Goal: Task Accomplishment & Management: Use online tool/utility

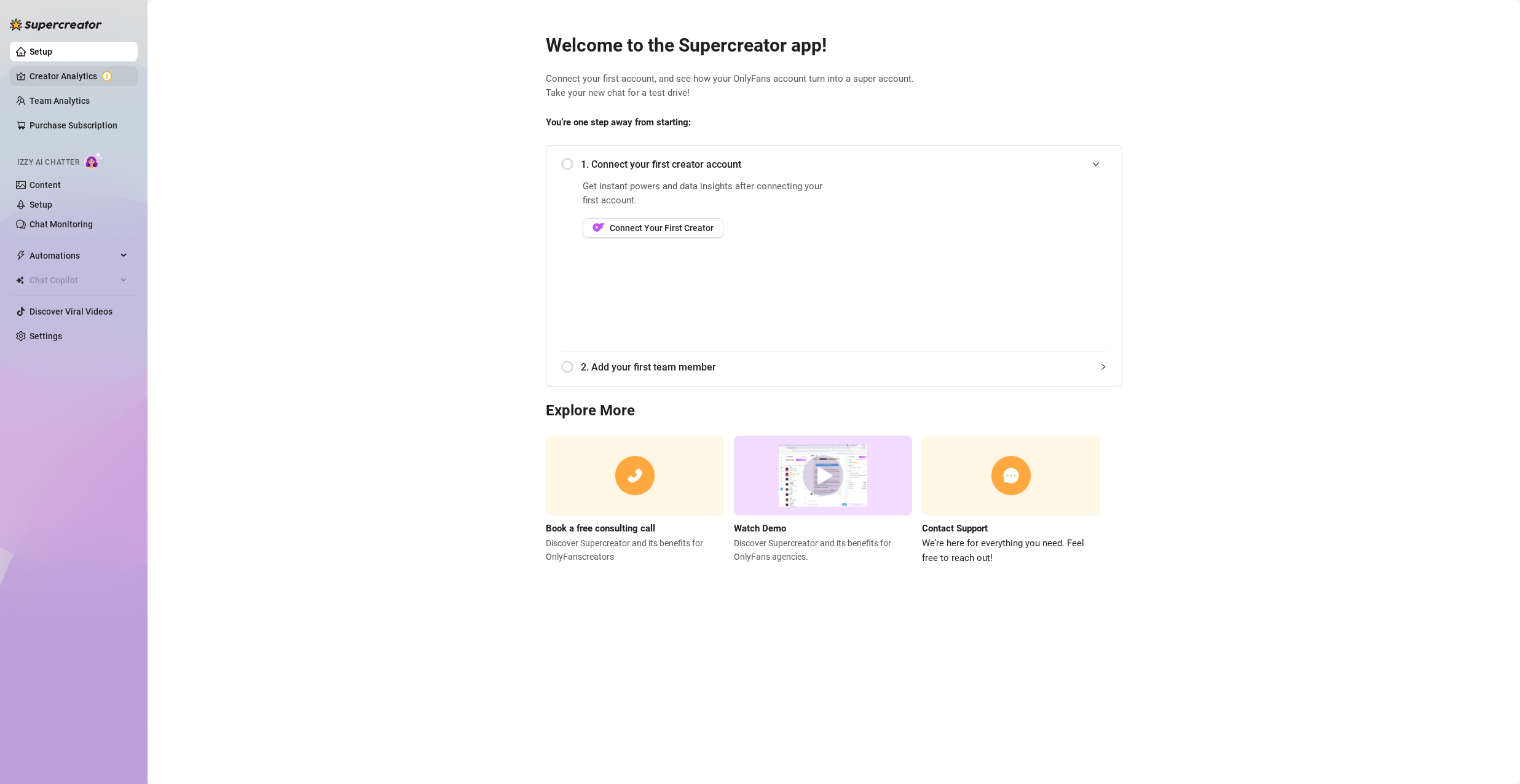
click at [66, 73] on link "Creator Analytics" at bounding box center [79, 77] width 98 height 20
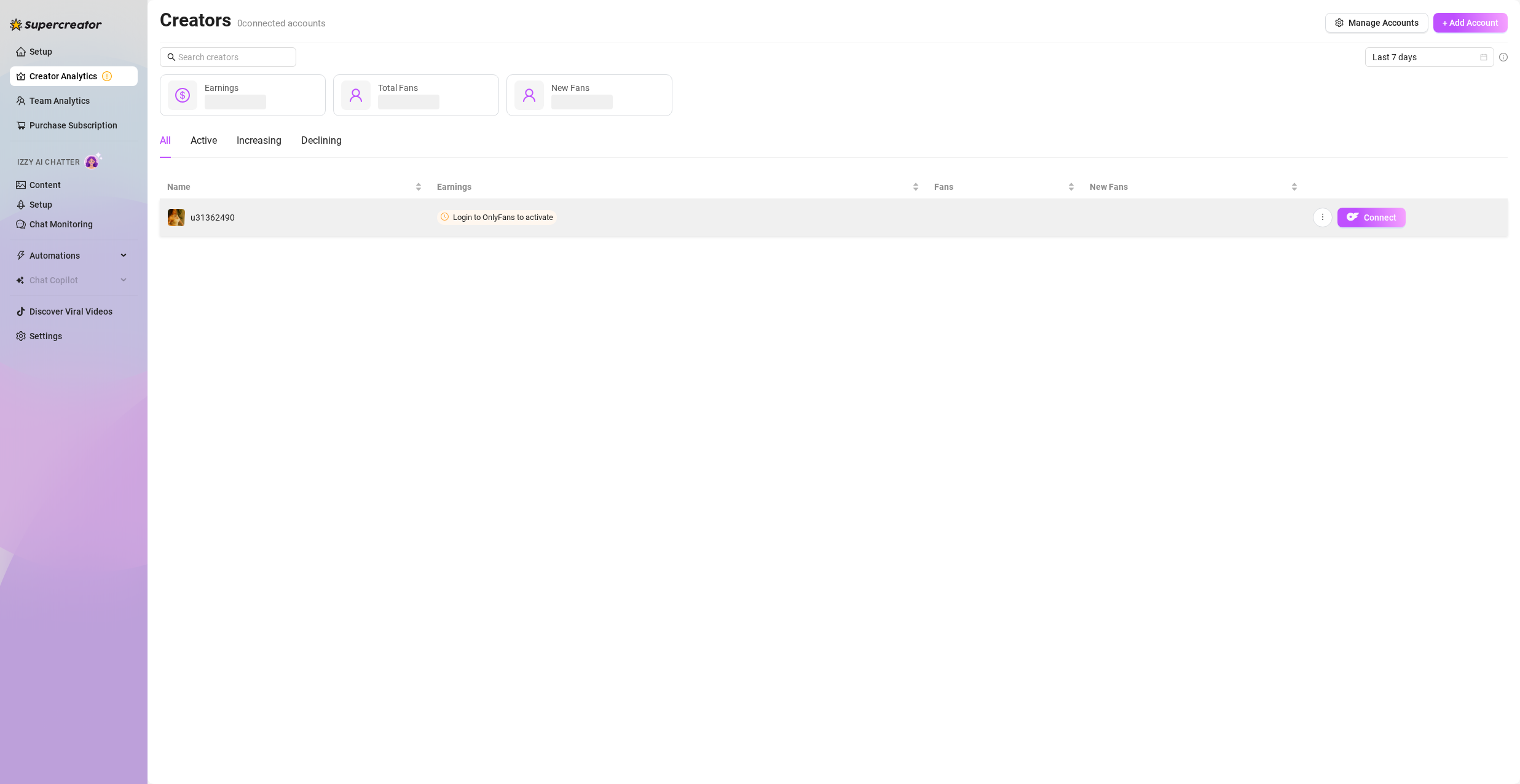
click at [579, 220] on td "Login to OnlyFans to activate" at bounding box center [678, 217] width 497 height 37
click at [1324, 221] on span "button" at bounding box center [1322, 218] width 9 height 10
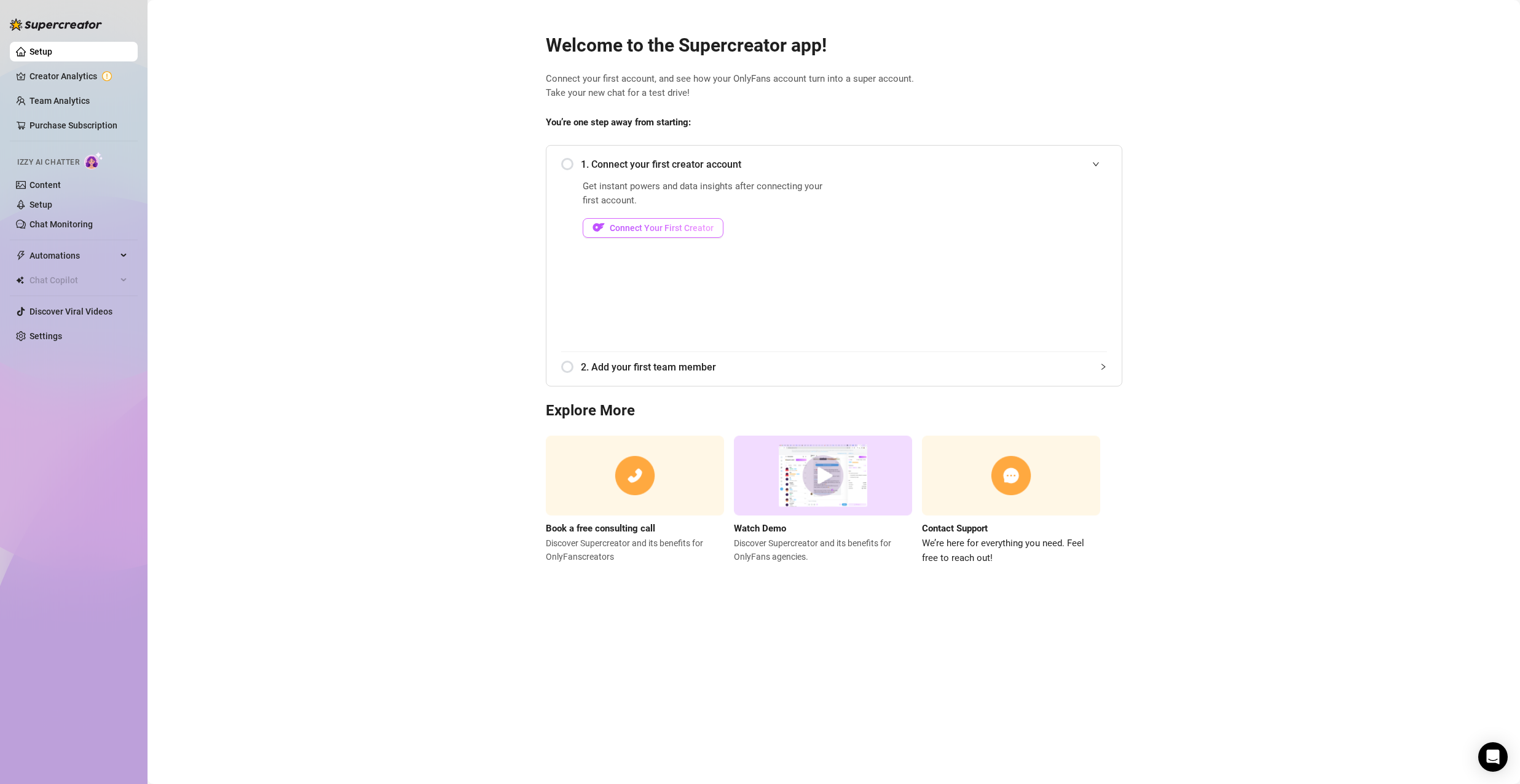
click at [693, 220] on button "Connect Your First Creator" at bounding box center [653, 228] width 141 height 20
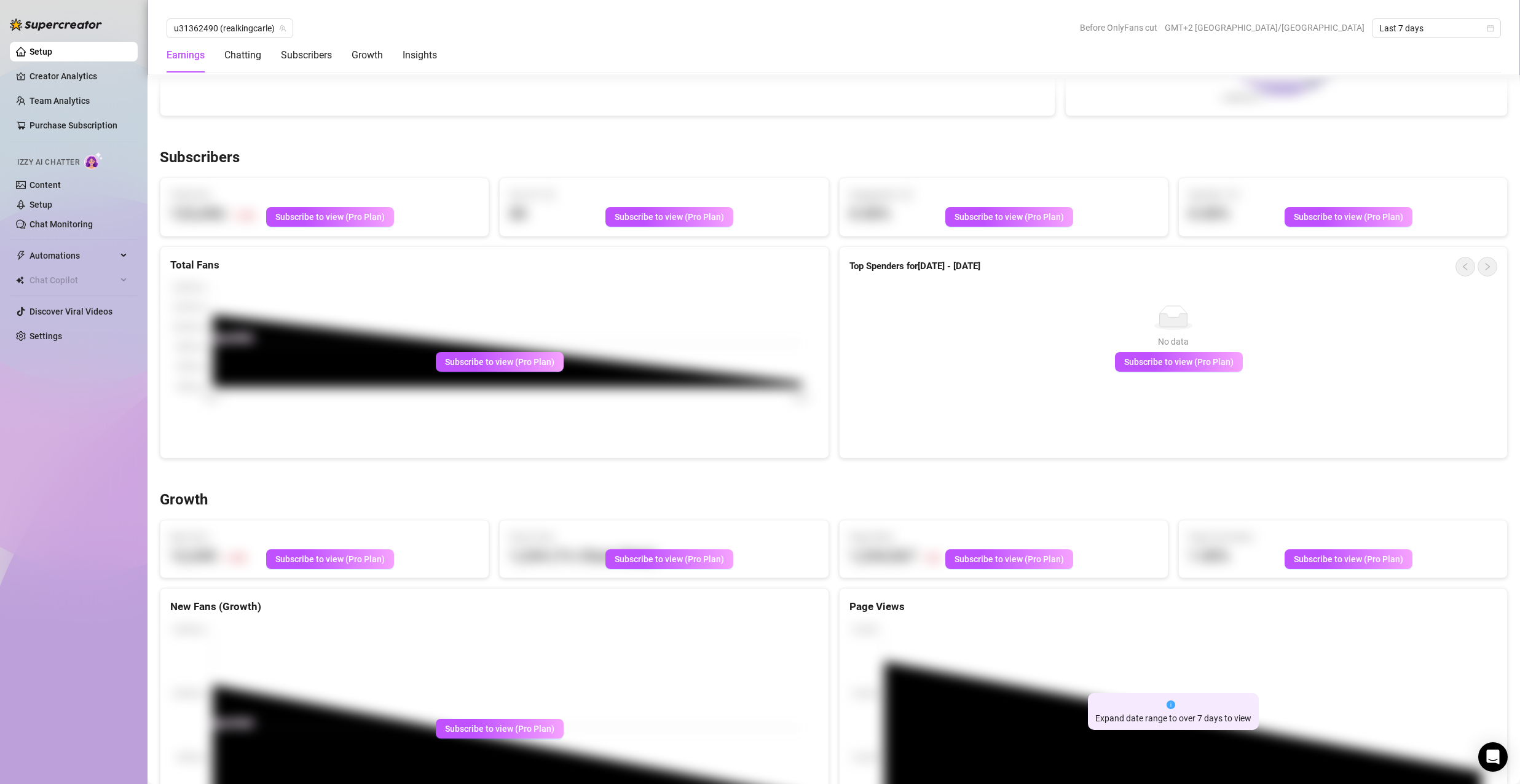
scroll to position [676, 0]
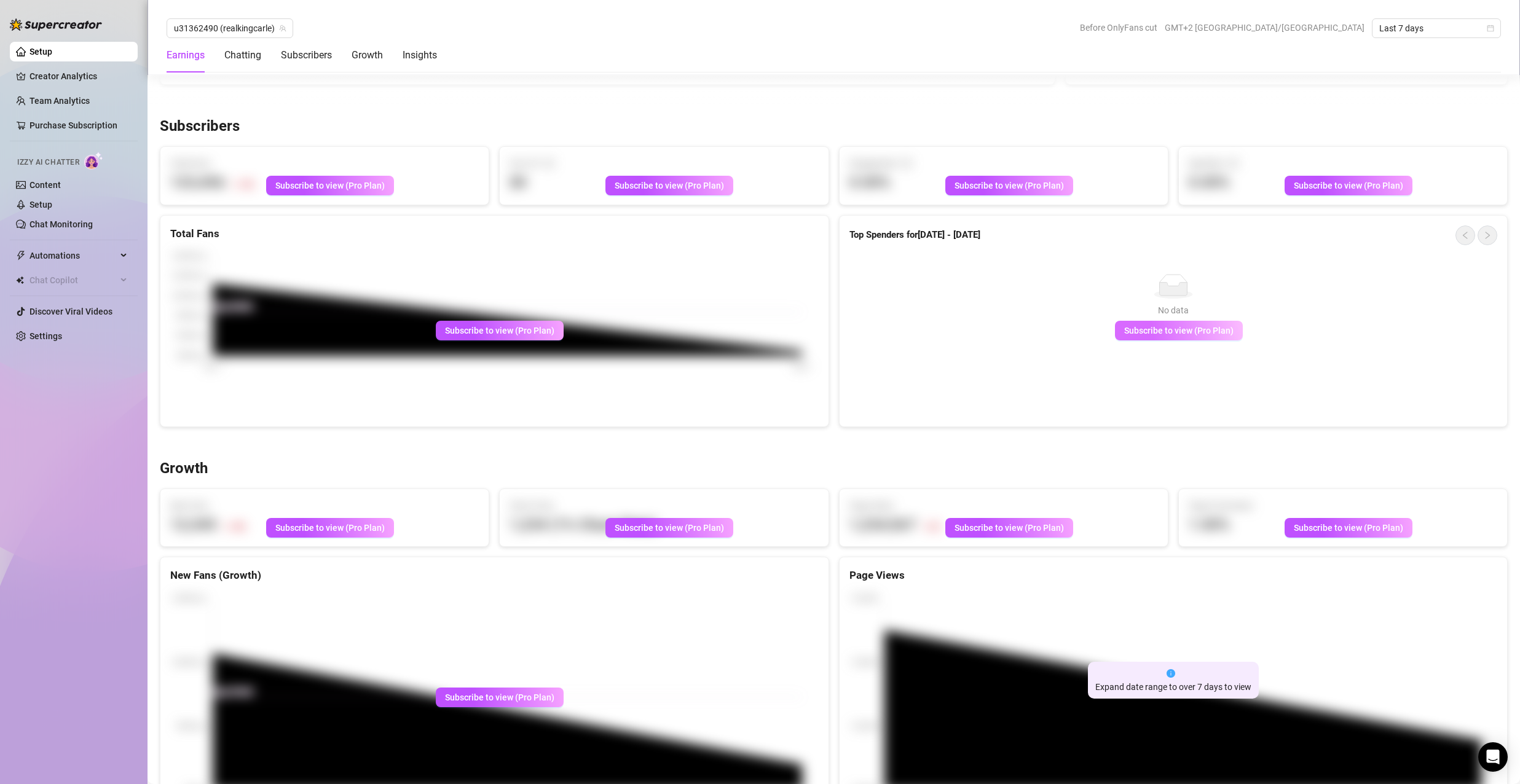
click at [1141, 336] on span "Subscribe to view (Pro Plan)" at bounding box center [1179, 331] width 109 height 10
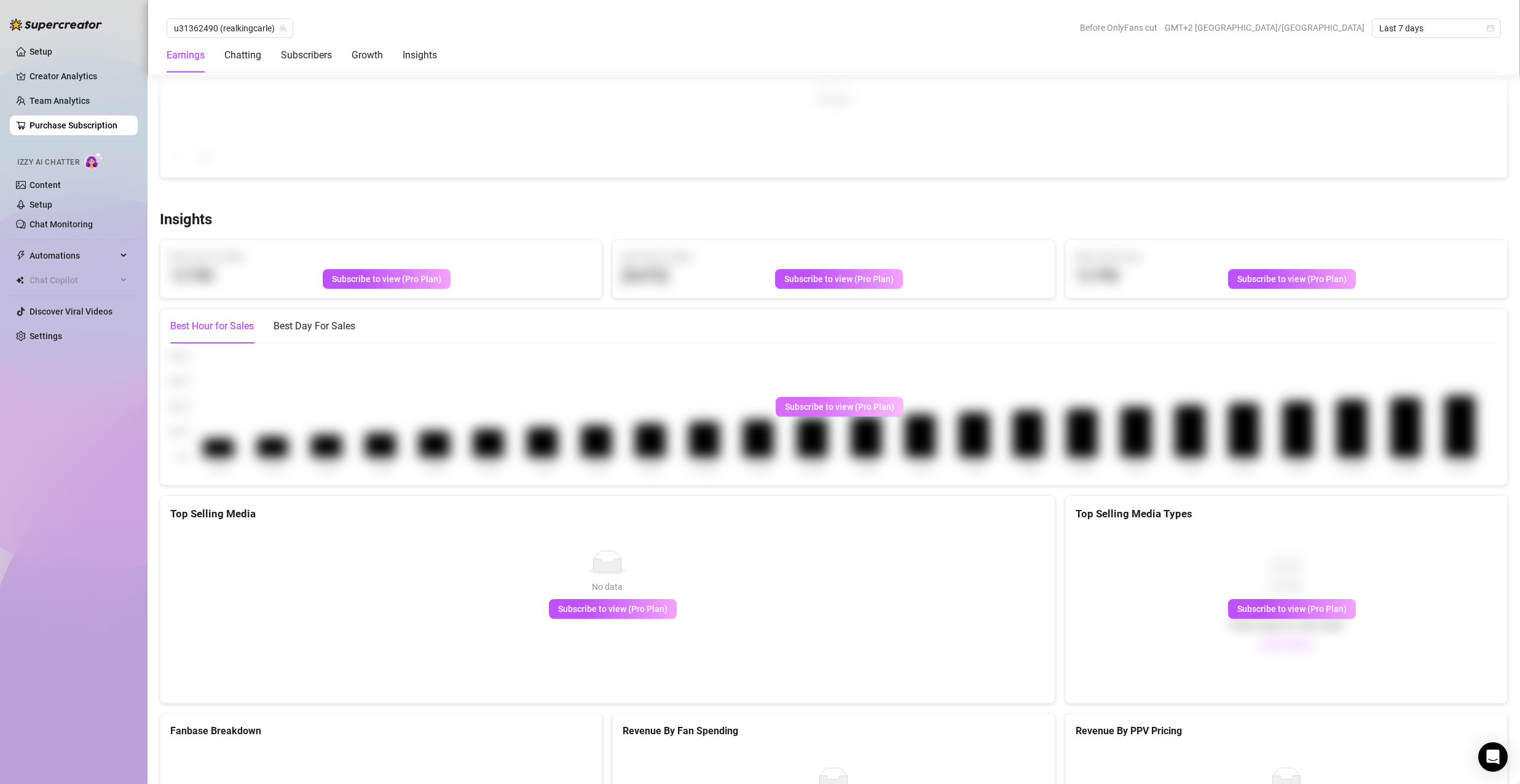
scroll to position [1598, 0]
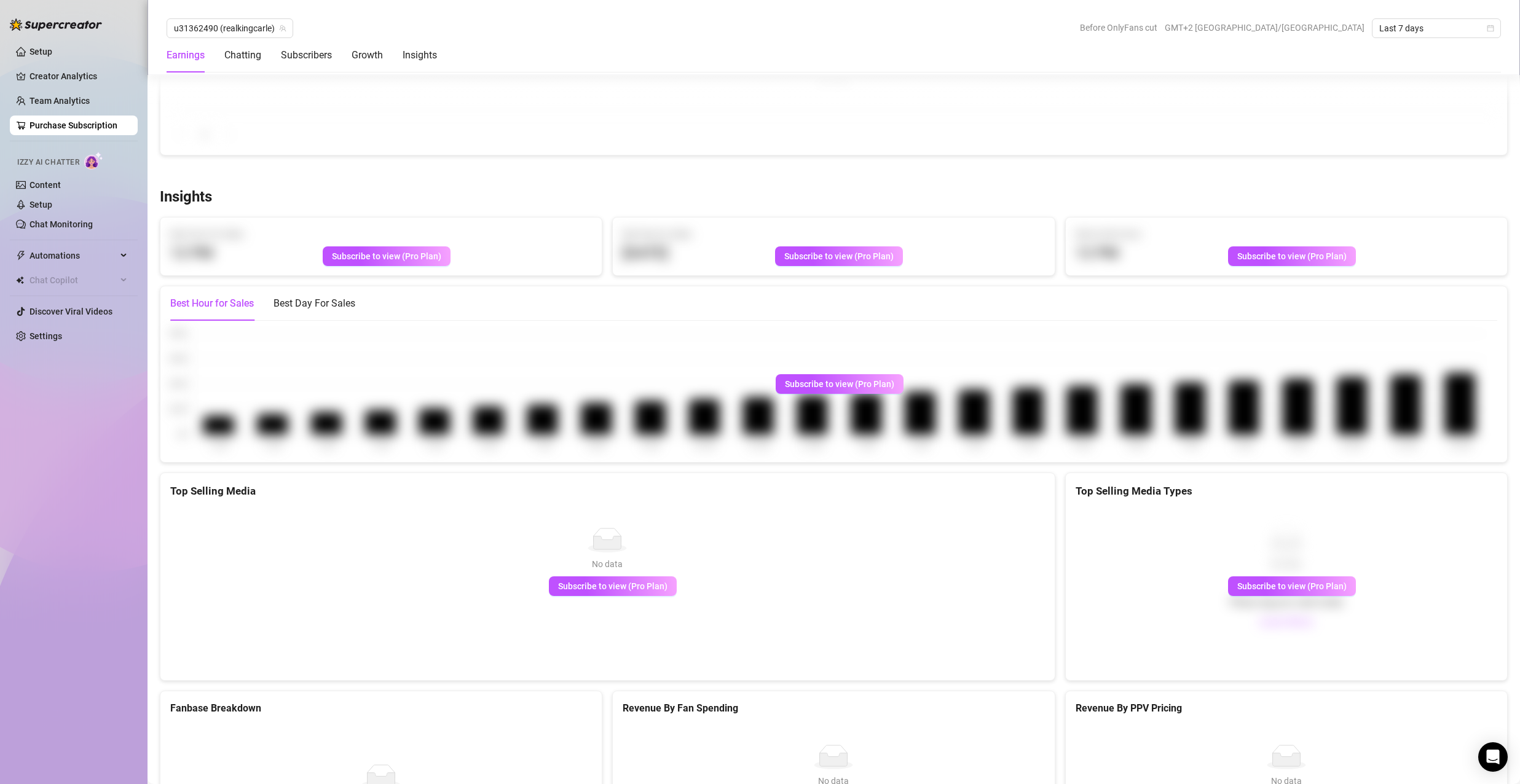
click at [1470, 432] on div "Subscribe to view (Pro Plan)" at bounding box center [833, 391] width 1347 height 142
drag, startPoint x: 1470, startPoint y: 432, endPoint x: 1467, endPoint y: 408, distance: 24.2
click at [1467, 414] on div "Subscribe to view (Pro Plan)" at bounding box center [833, 391] width 1347 height 142
click at [1467, 406] on div "Subscribe to view (Pro Plan)" at bounding box center [833, 391] width 1347 height 142
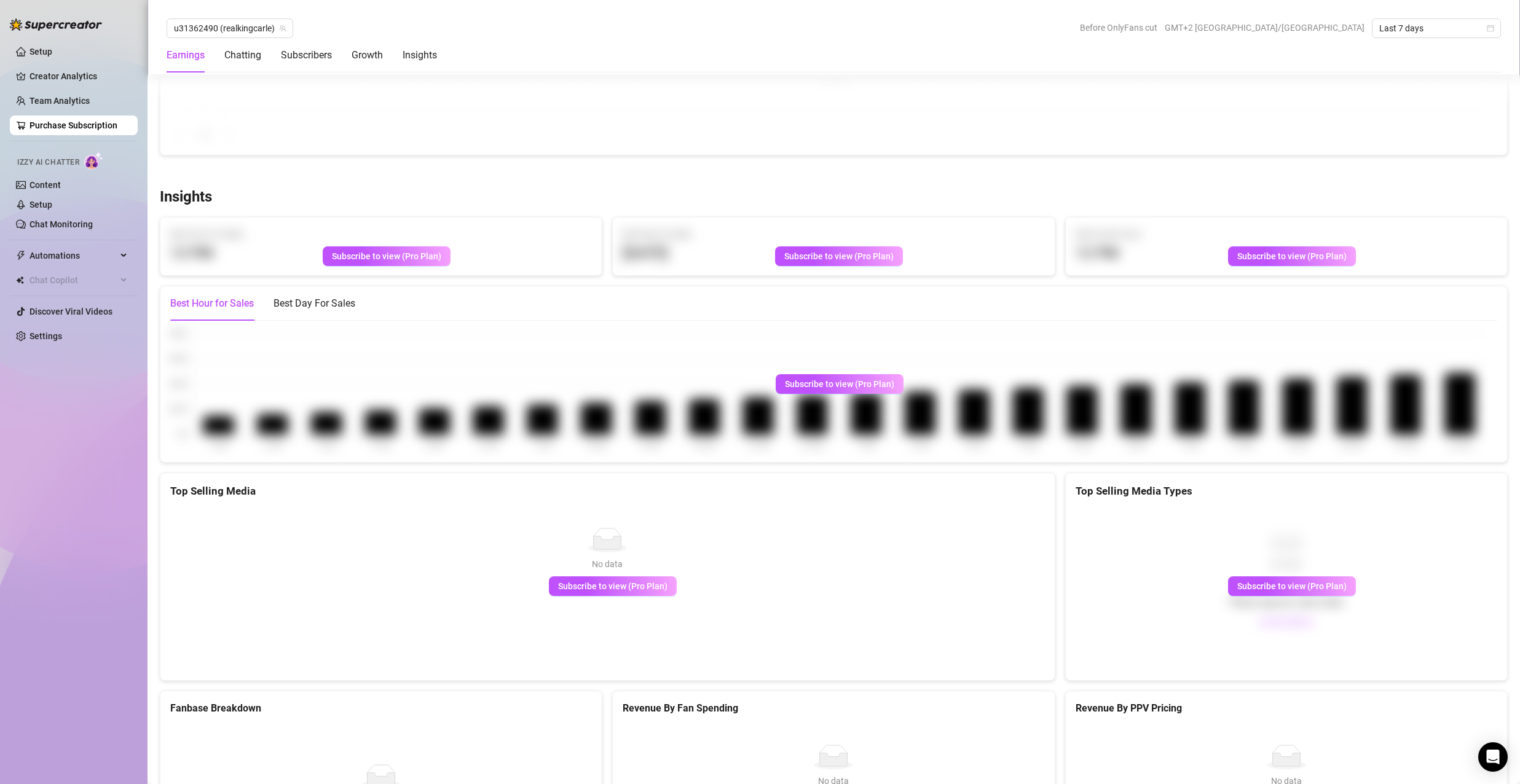
click at [1465, 406] on div "Subscribe to view (Pro Plan)" at bounding box center [833, 391] width 1347 height 142
click at [1464, 406] on div "Subscribe to view (Pro Plan)" at bounding box center [833, 391] width 1347 height 142
click at [1457, 409] on div "Subscribe to view (Pro Plan)" at bounding box center [833, 391] width 1347 height 142
drag, startPoint x: 1457, startPoint y: 409, endPoint x: 1446, endPoint y: 386, distance: 25.5
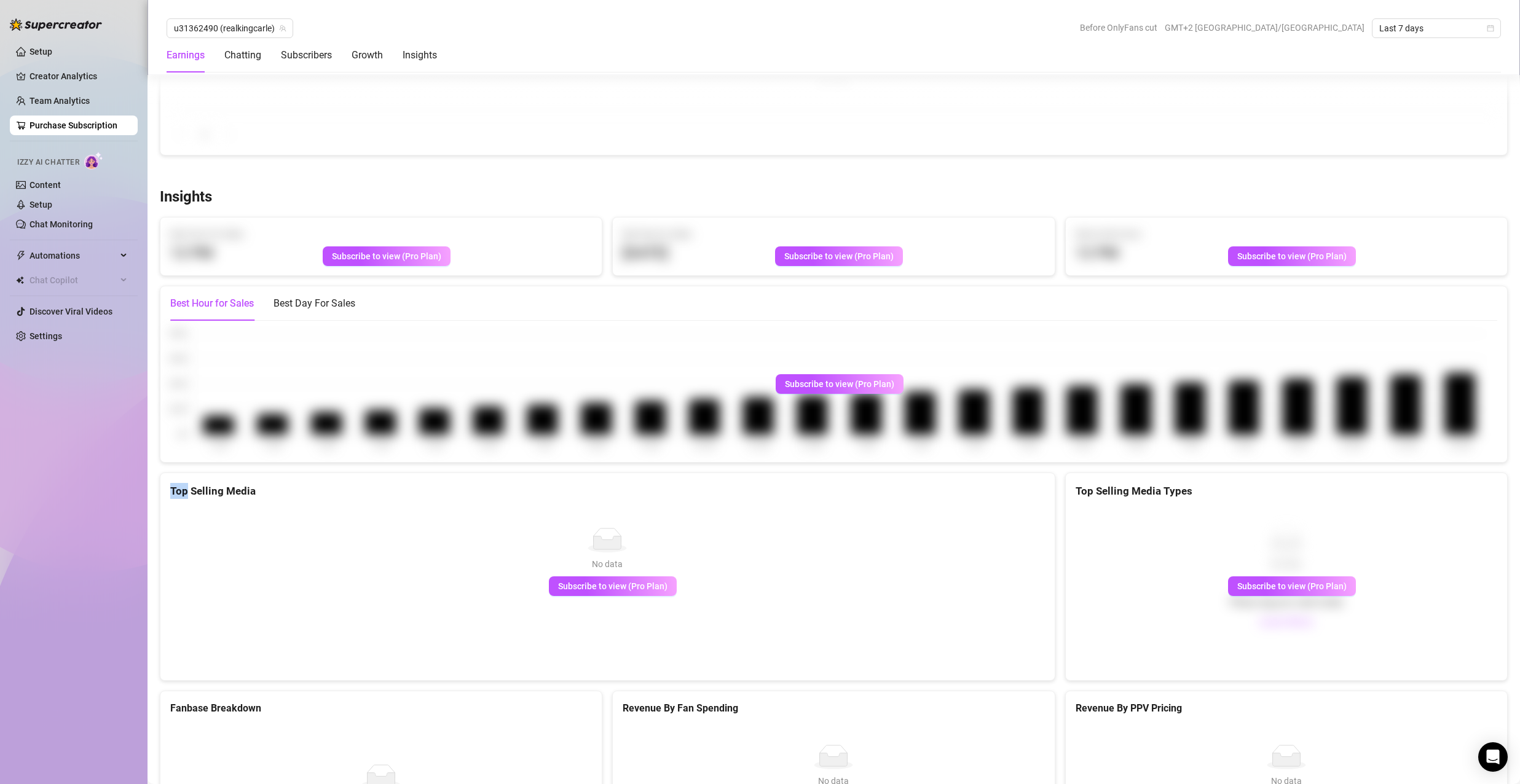
click at [1448, 392] on div "Subscribe to view (Pro Plan)" at bounding box center [833, 391] width 1347 height 142
click at [1446, 386] on div "Subscribe to view (Pro Plan)" at bounding box center [833, 391] width 1347 height 142
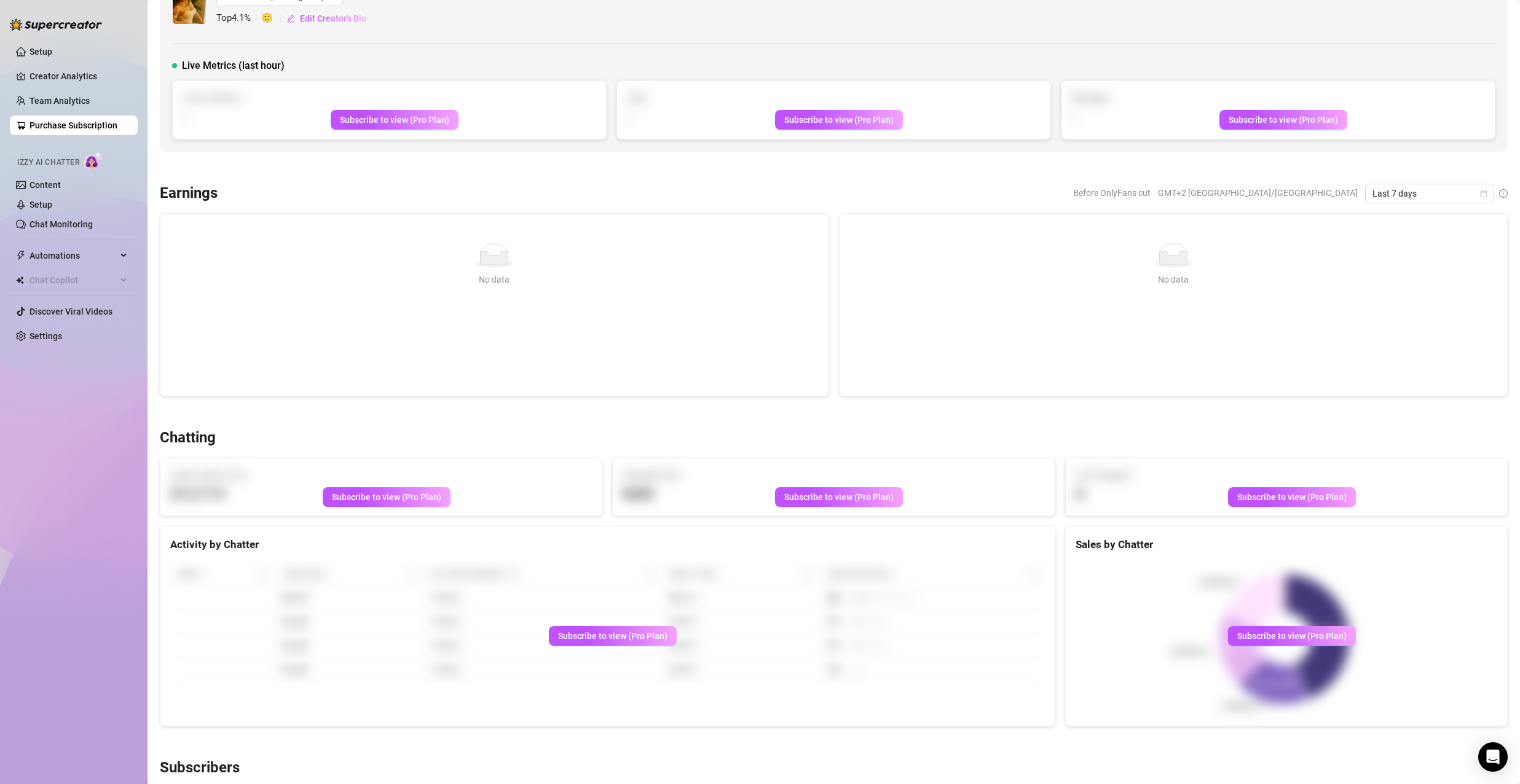
scroll to position [0, 0]
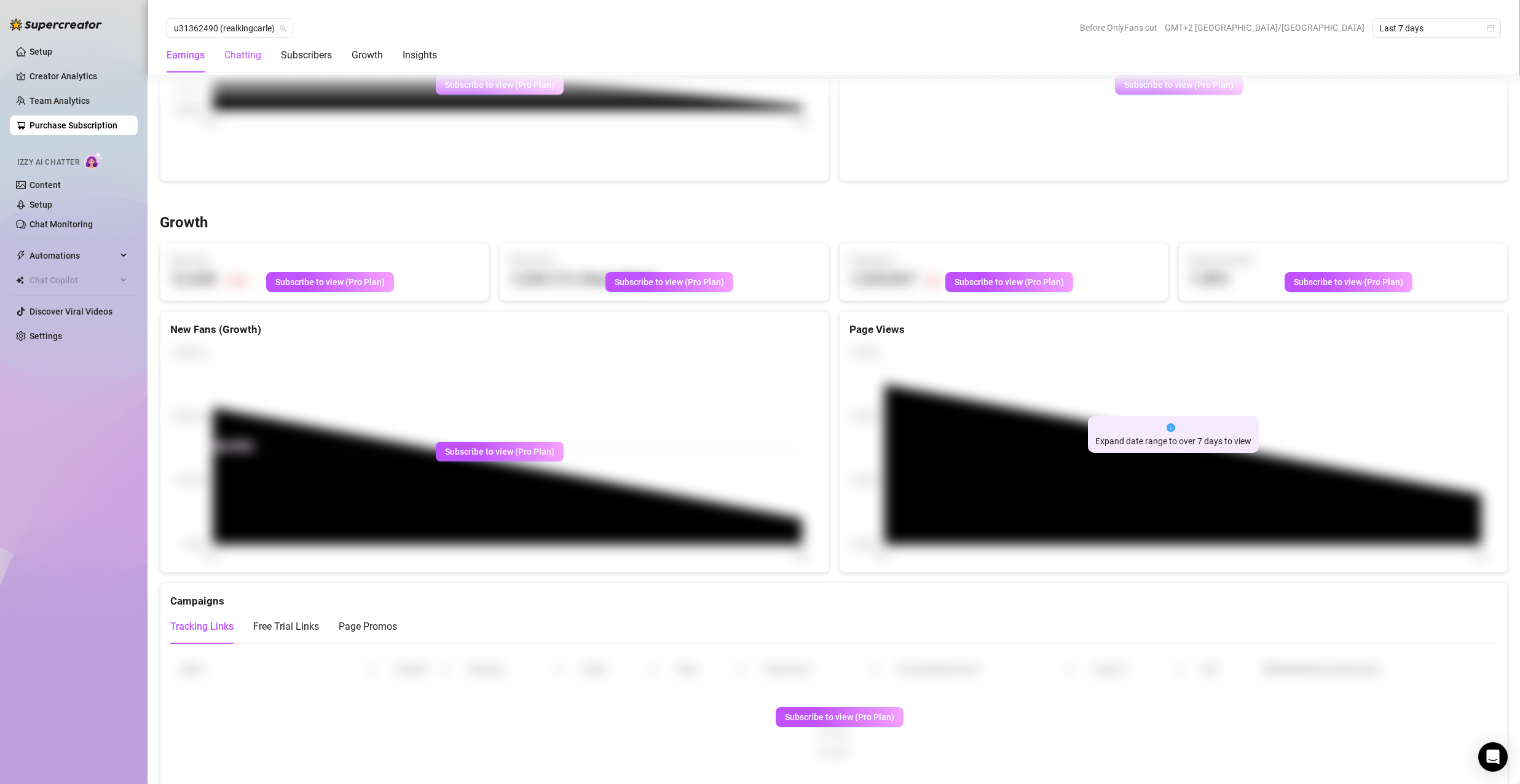
click at [236, 55] on div "Chatting" at bounding box center [243, 55] width 37 height 15
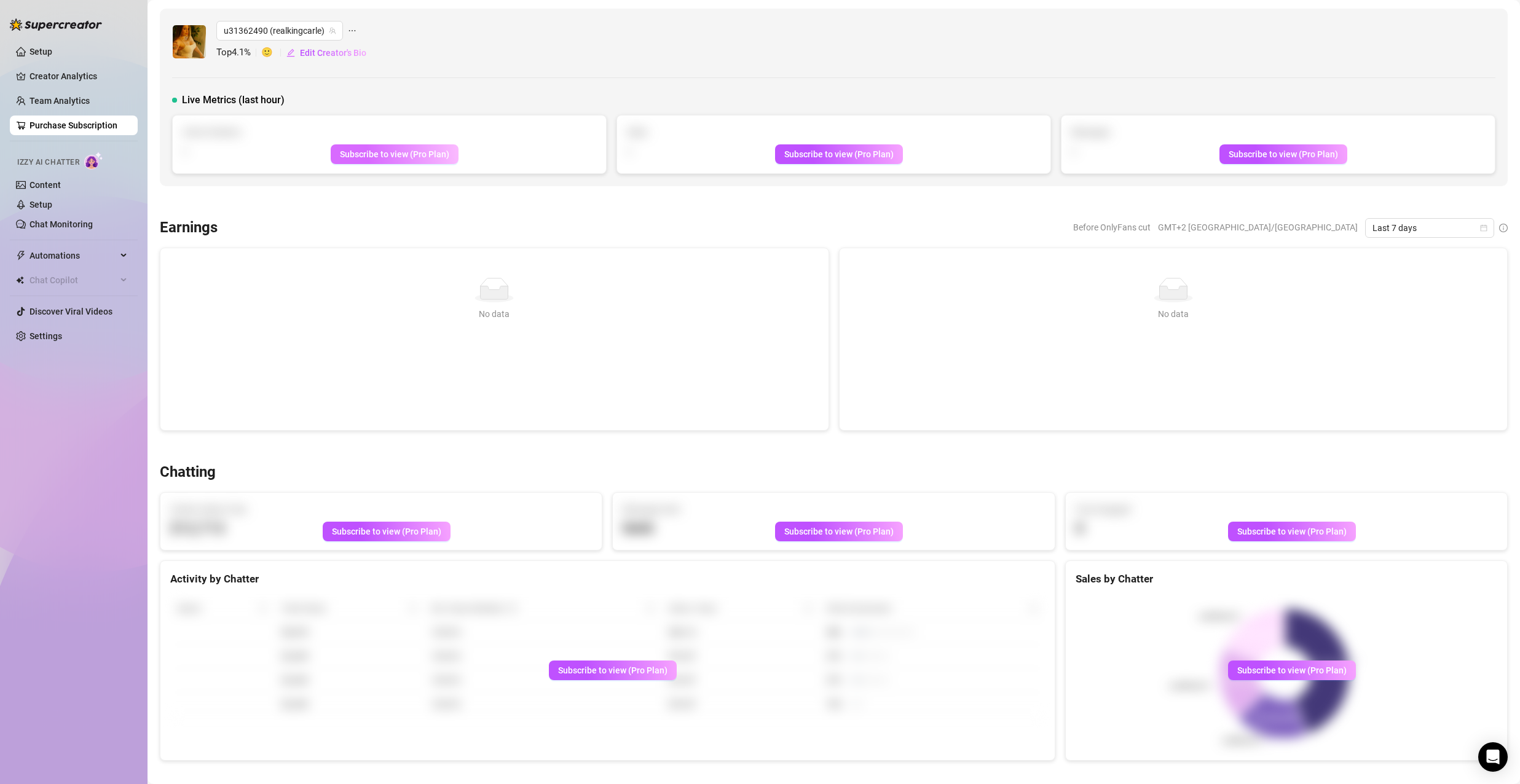
click at [397, 162] on button "Subscribe to view (Pro Plan)" at bounding box center [395, 154] width 128 height 20
drag, startPoint x: 399, startPoint y: 155, endPoint x: 410, endPoint y: 150, distance: 12.1
click at [406, 152] on span "Subscribe to view (Pro Plan)" at bounding box center [395, 154] width 109 height 10
click at [829, 529] on span "Subscribe to view (Pro Plan)" at bounding box center [839, 532] width 109 height 10
click at [824, 530] on button "Subscribe to view (Pro Plan)" at bounding box center [839, 532] width 128 height 20
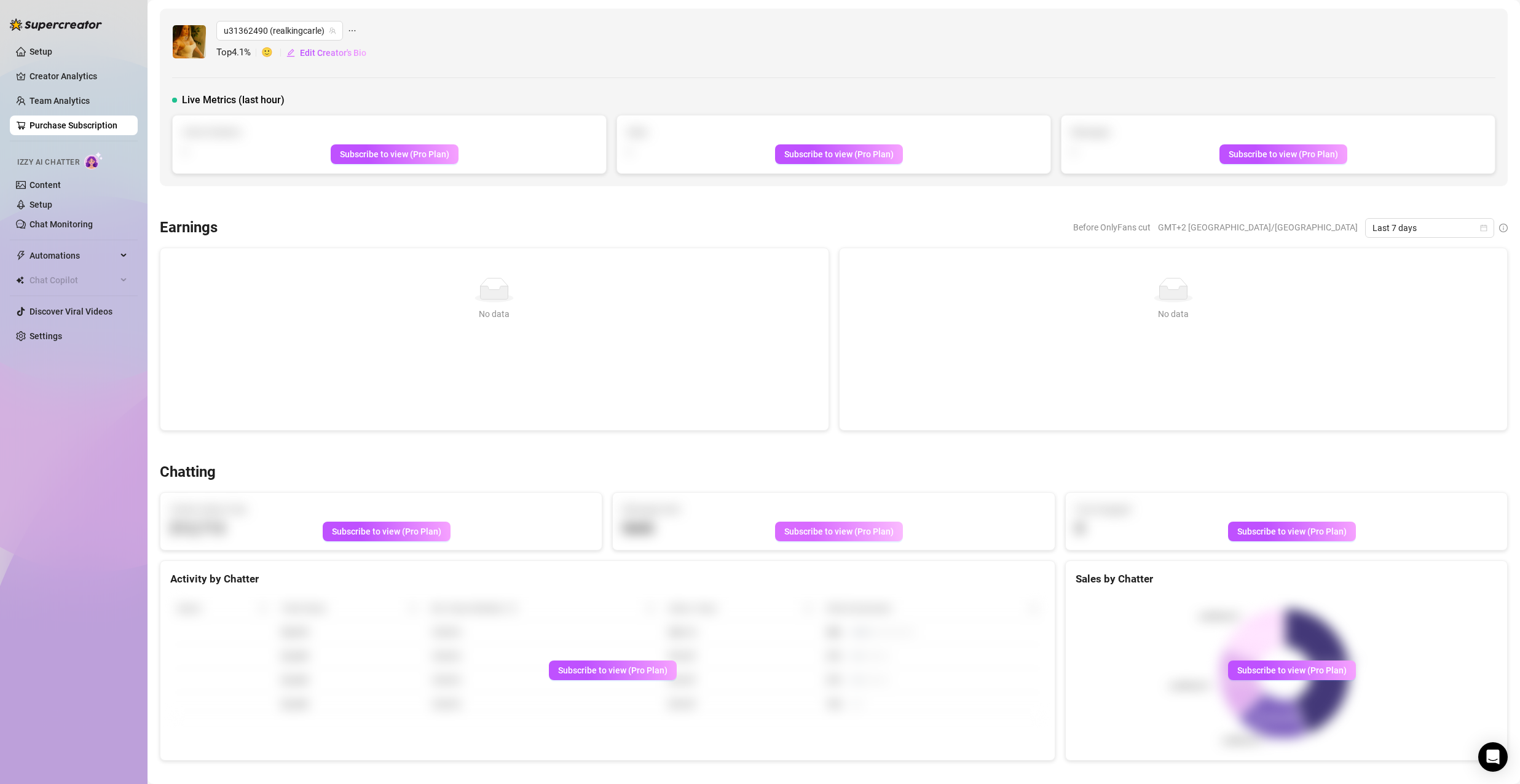
click at [818, 532] on span "Subscribe to view (Pro Plan)" at bounding box center [839, 532] width 109 height 10
click at [820, 533] on span "Subscribe to view (Pro Plan)" at bounding box center [839, 532] width 109 height 10
drag, startPoint x: 814, startPoint y: 549, endPoint x: 19, endPoint y: 387, distance: 811.3
click at [545, 484] on div "Chatting Chatter Sales & Tips $12,713 Subscribe to view (Pro Plan) Messages Sen…" at bounding box center [834, 612] width 1358 height 298
click at [79, 102] on link "Team Analytics" at bounding box center [60, 100] width 61 height 10
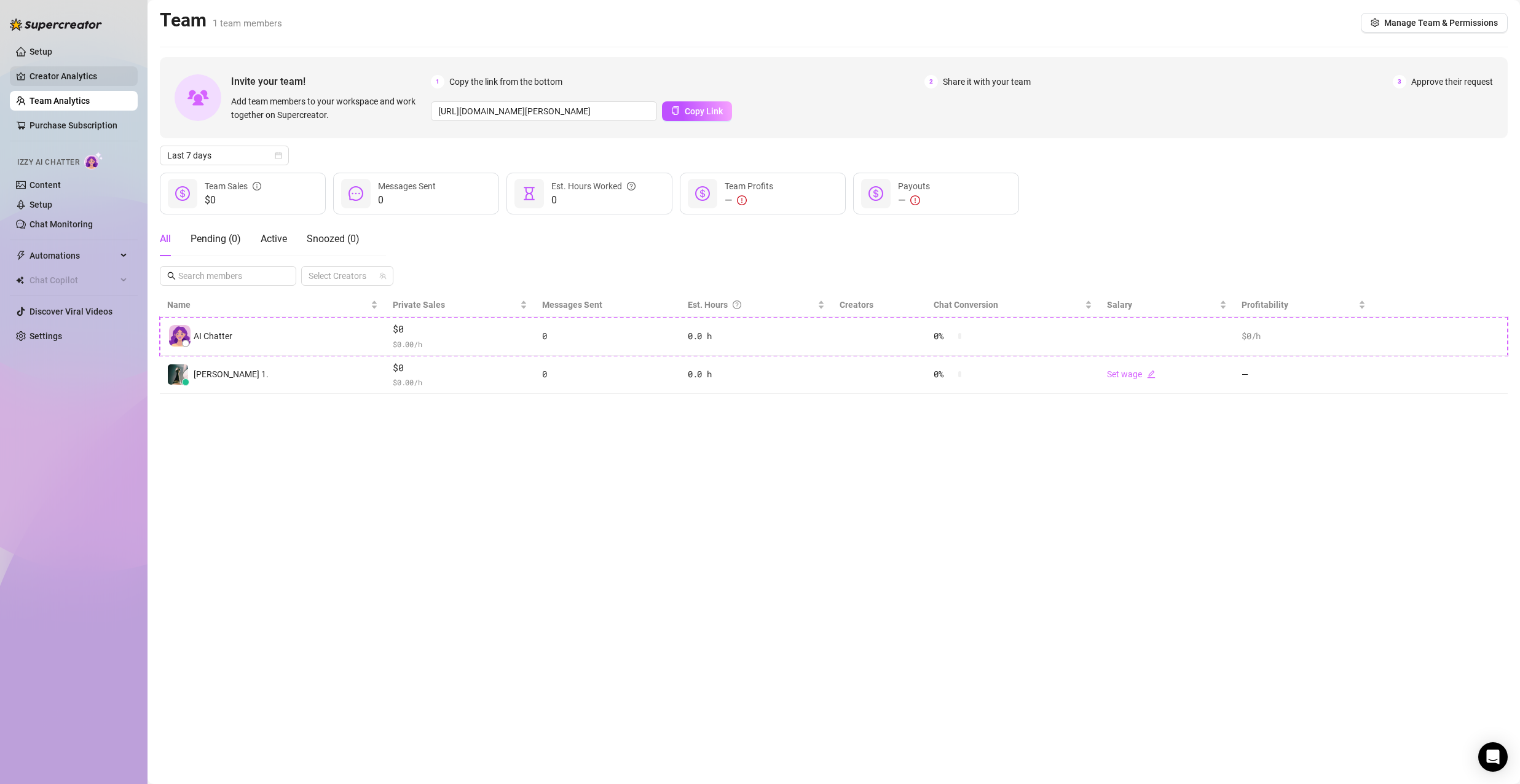
click at [62, 67] on link "Creator Analytics" at bounding box center [79, 77] width 98 height 20
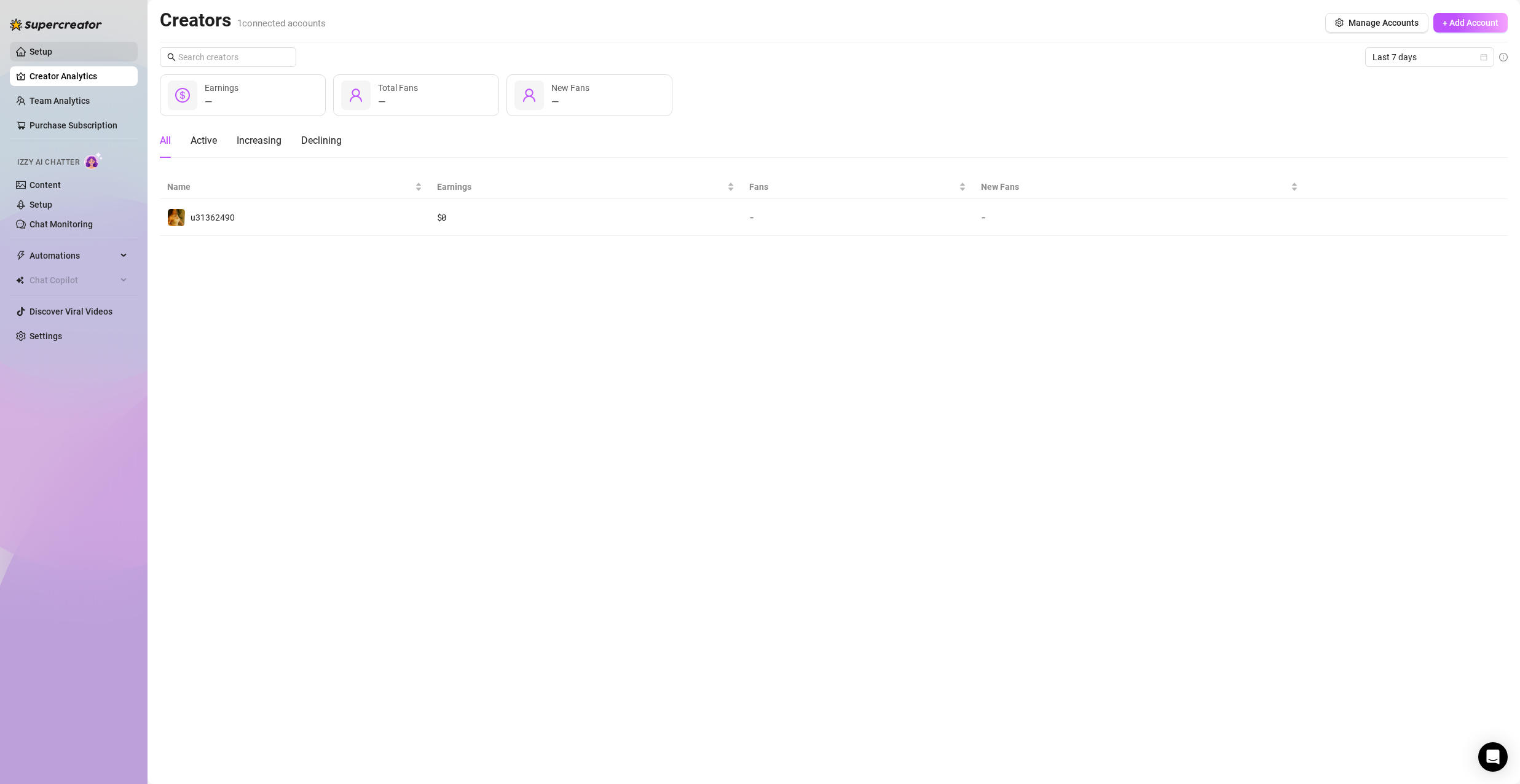
click at [35, 57] on link "Setup" at bounding box center [41, 52] width 23 height 10
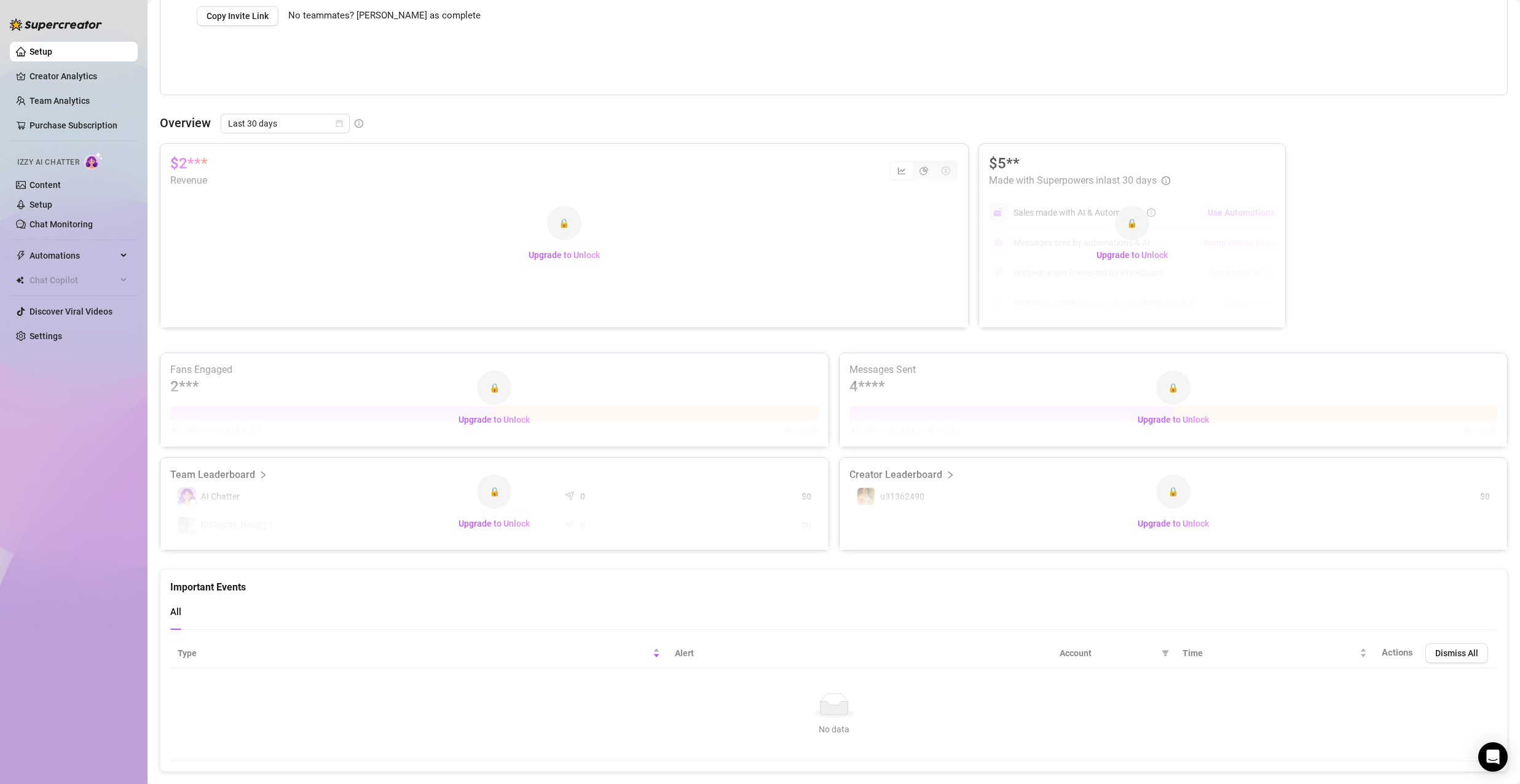
scroll to position [388, 0]
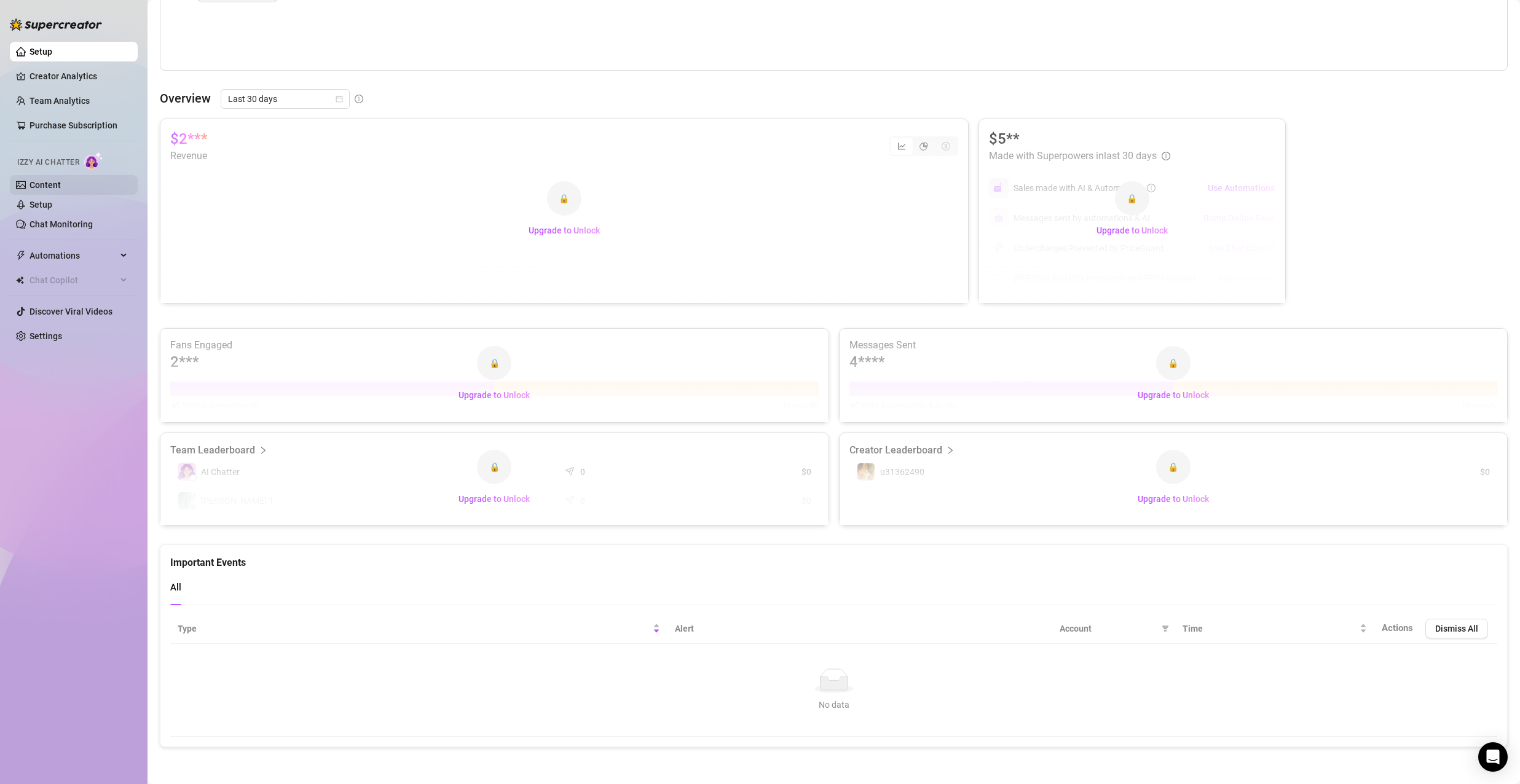
click at [59, 181] on link "Content" at bounding box center [46, 185] width 32 height 10
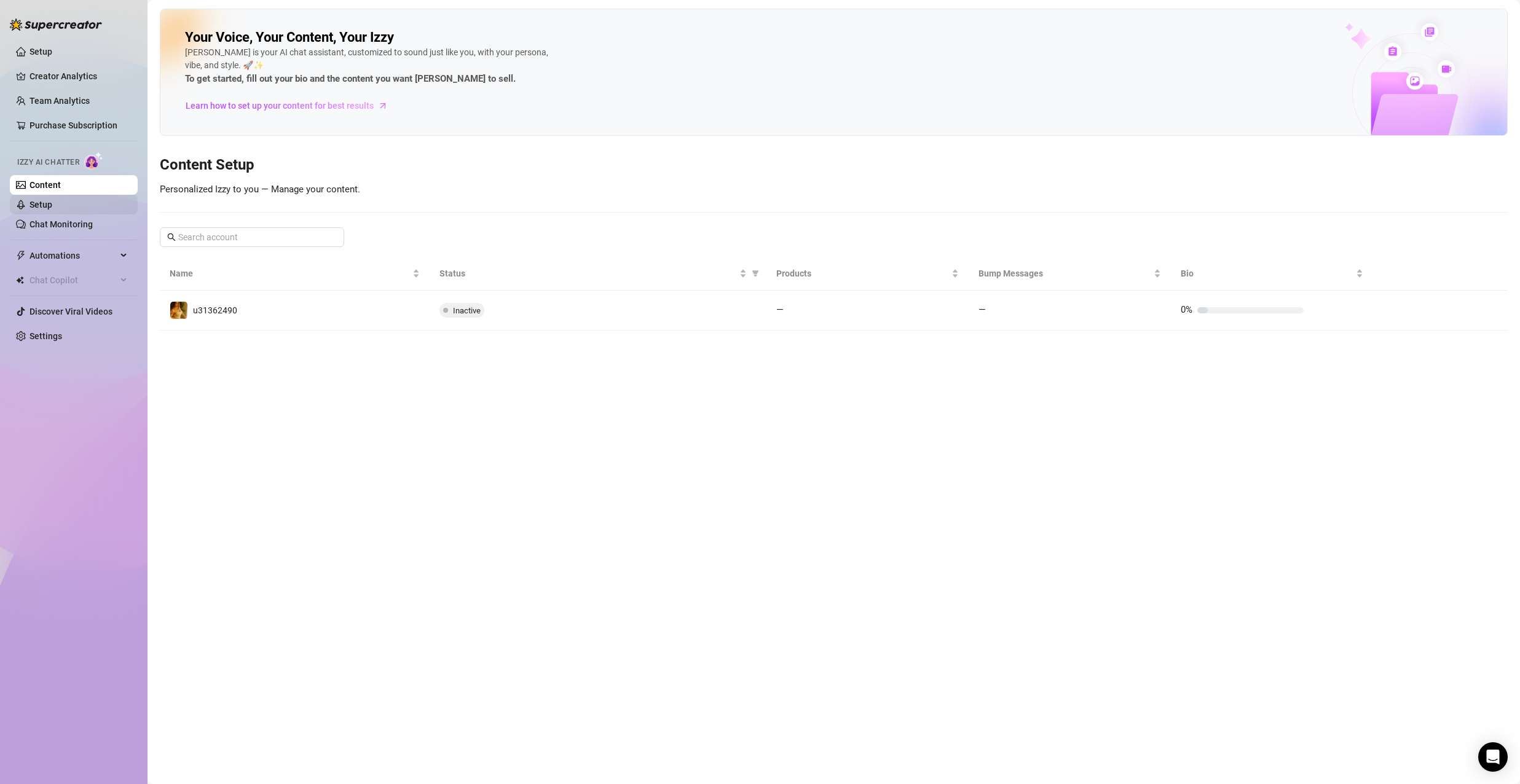
click at [52, 203] on link "Setup" at bounding box center [41, 205] width 23 height 10
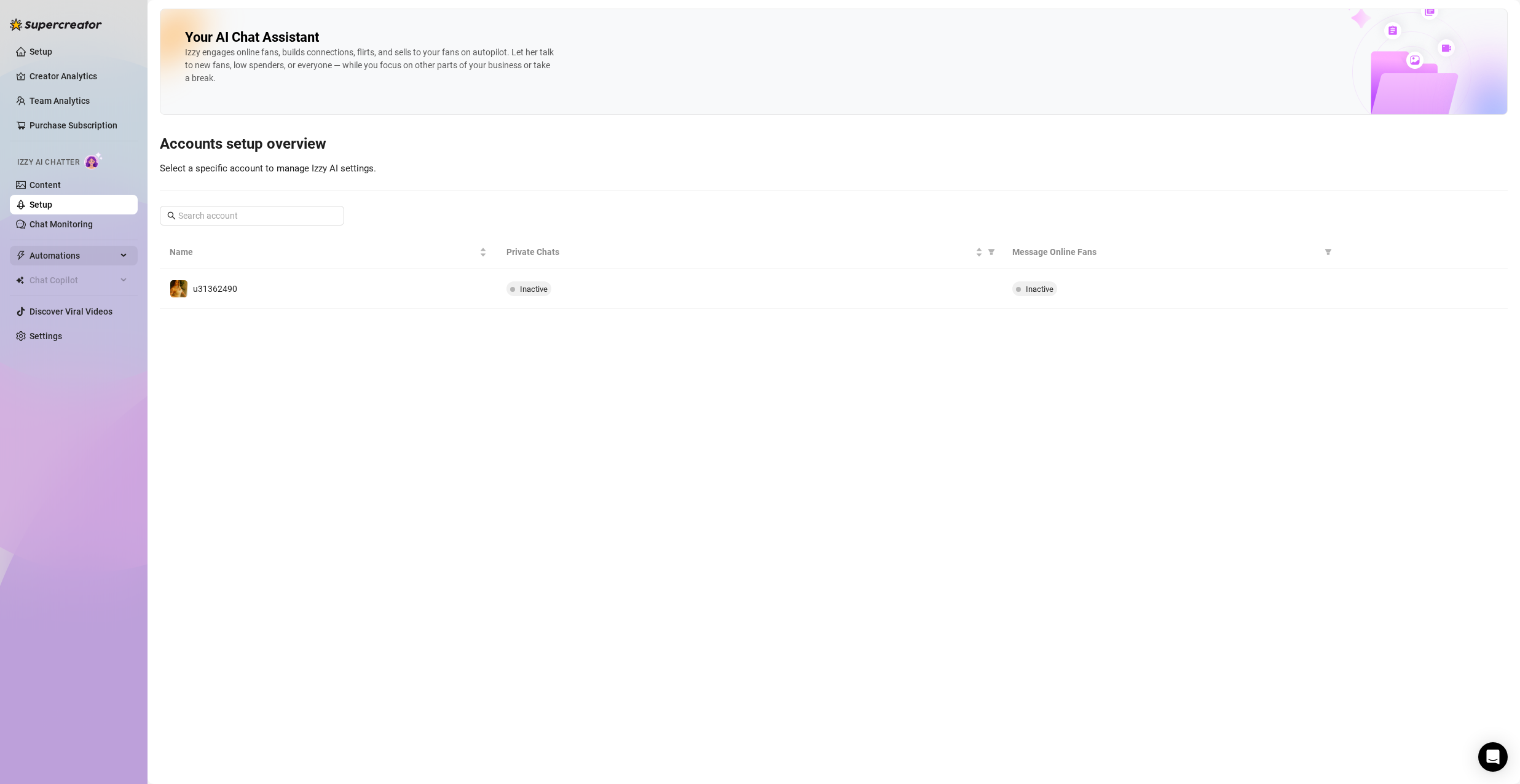
click at [80, 251] on span "Automations" at bounding box center [74, 255] width 87 height 20
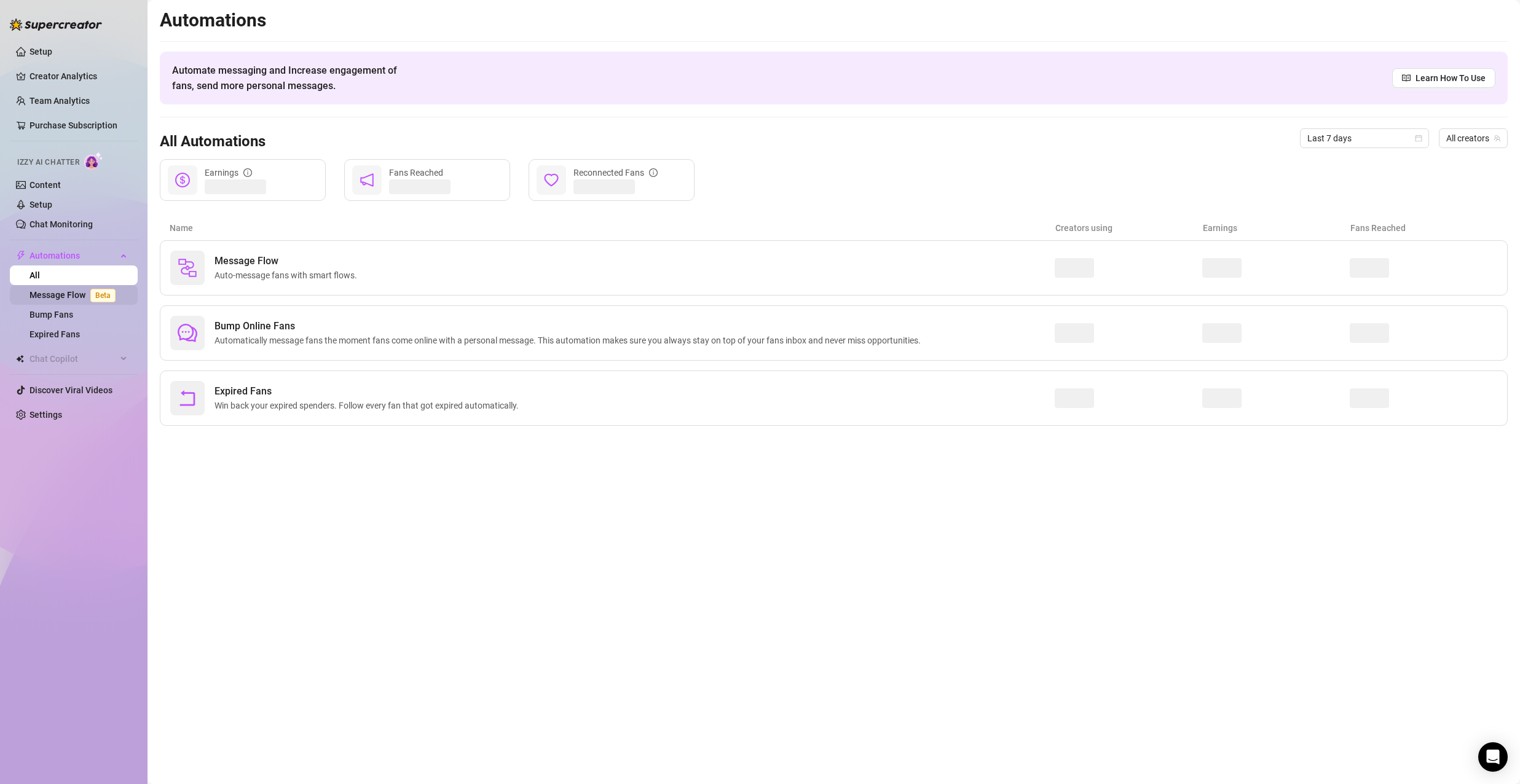
click at [97, 291] on span "Beta" at bounding box center [102, 296] width 25 height 14
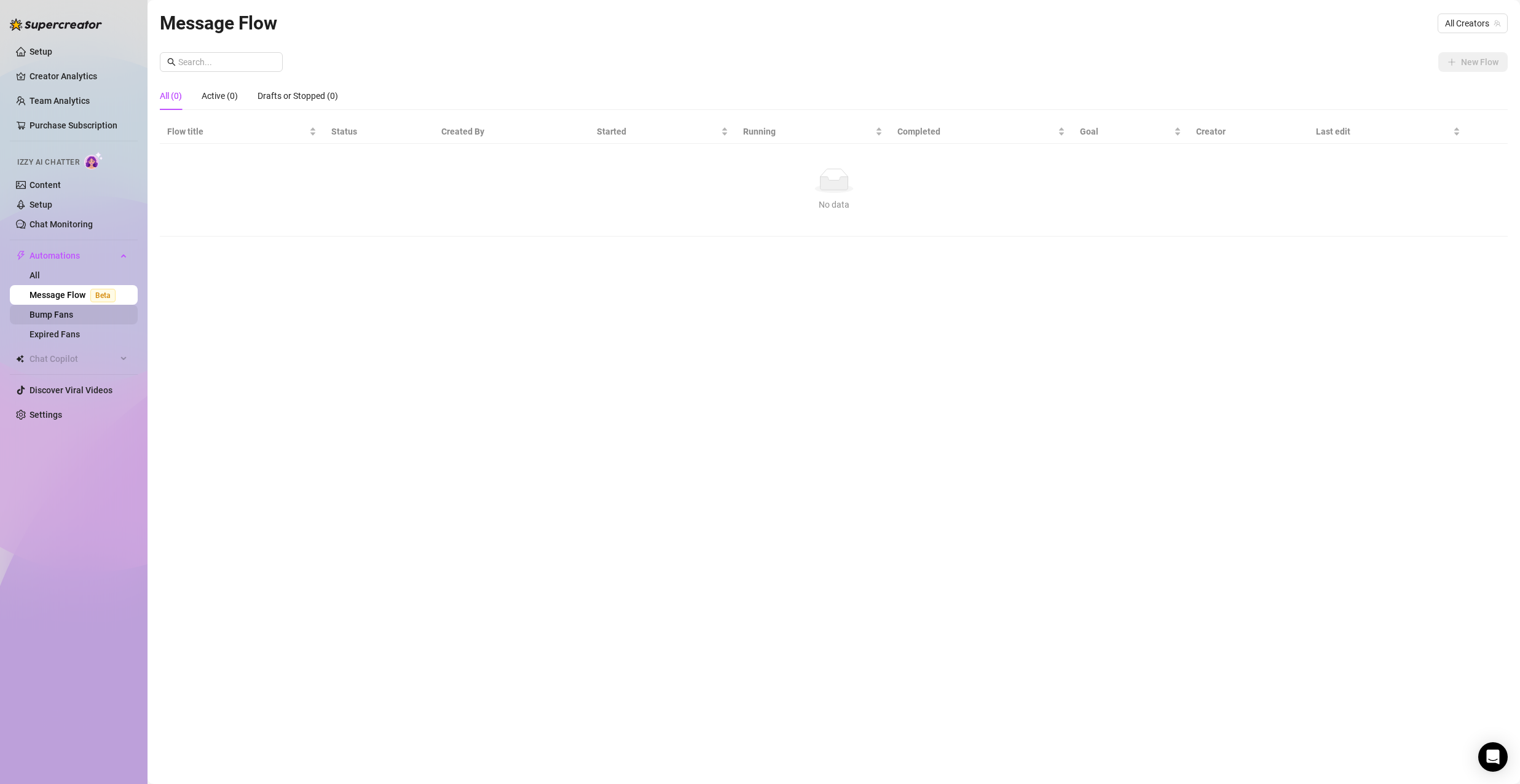
click at [49, 310] on link "Bump Fans" at bounding box center [52, 315] width 44 height 10
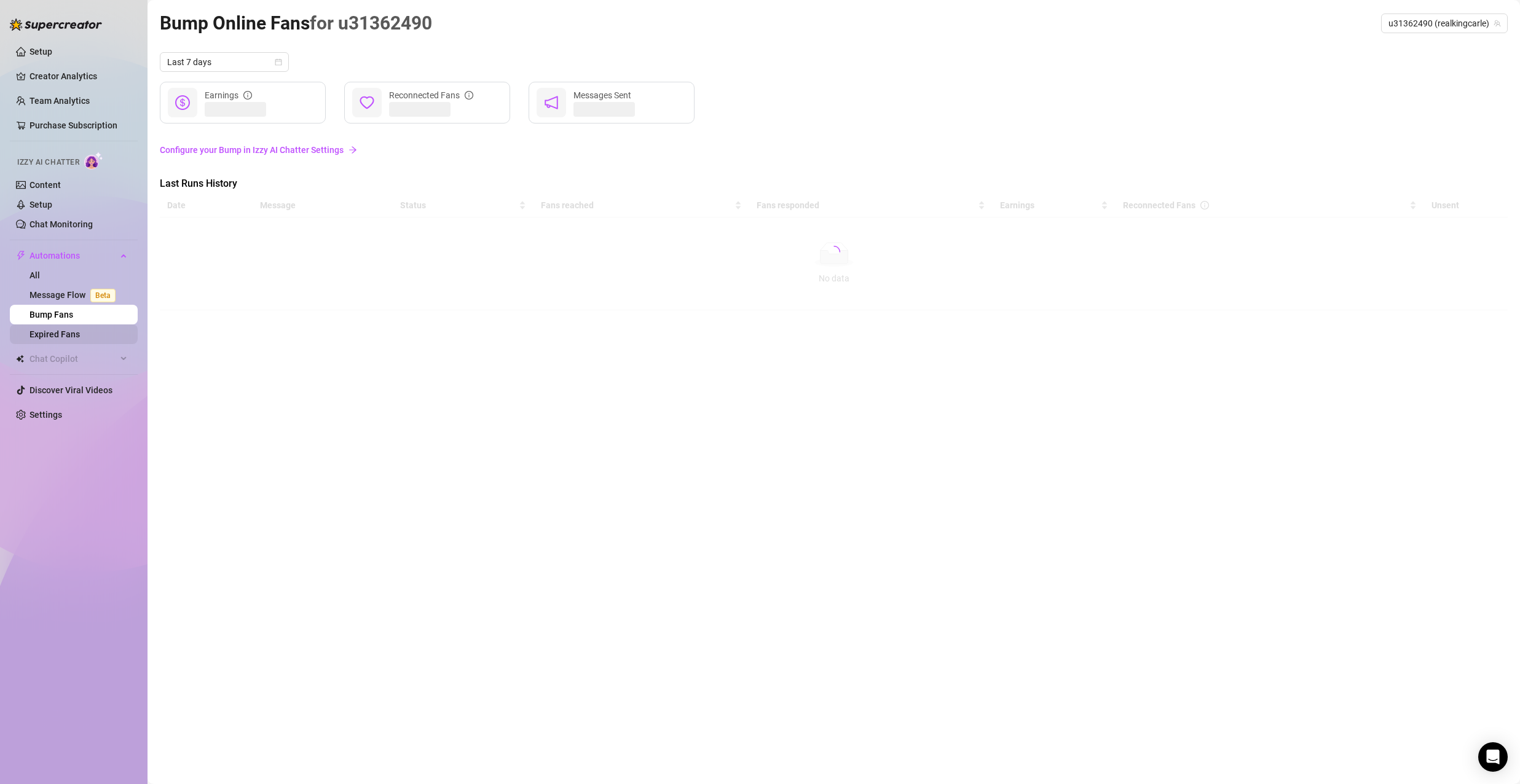
click at [70, 331] on link "Expired Fans" at bounding box center [55, 334] width 51 height 10
